Goal: Navigation & Orientation: Find specific page/section

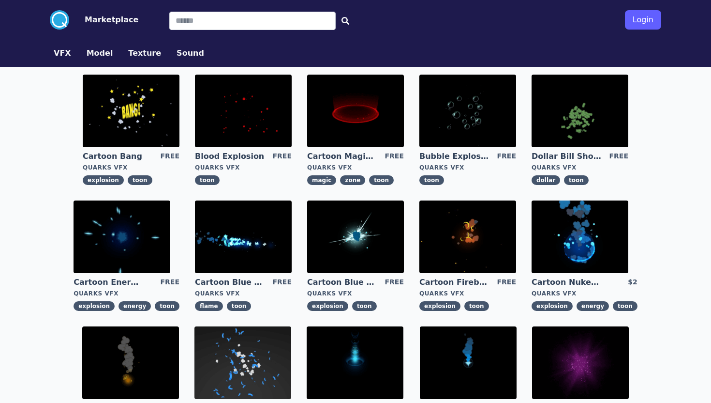
click at [149, 114] on img at bounding box center [131, 111] width 97 height 73
